Goal: Task Accomplishment & Management: Manage account settings

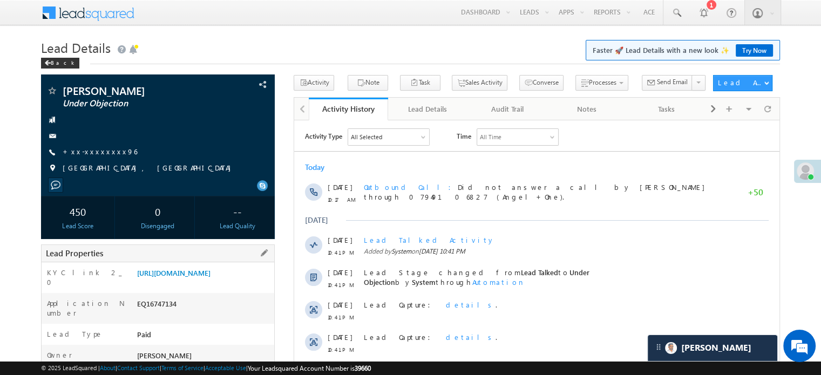
click at [164, 283] on div "https://angelbroking1-pk3em7sa.customui-test.leadsquared.com?leadId=060acce5-40…" at bounding box center [204, 275] width 140 height 15
click at [176, 278] on link "https://angelbroking1-pk3em7sa.customui-test.leadsquared.com?leadId=060acce5-40…" at bounding box center [173, 272] width 73 height 9
